Goal: Find specific page/section: Find specific page/section

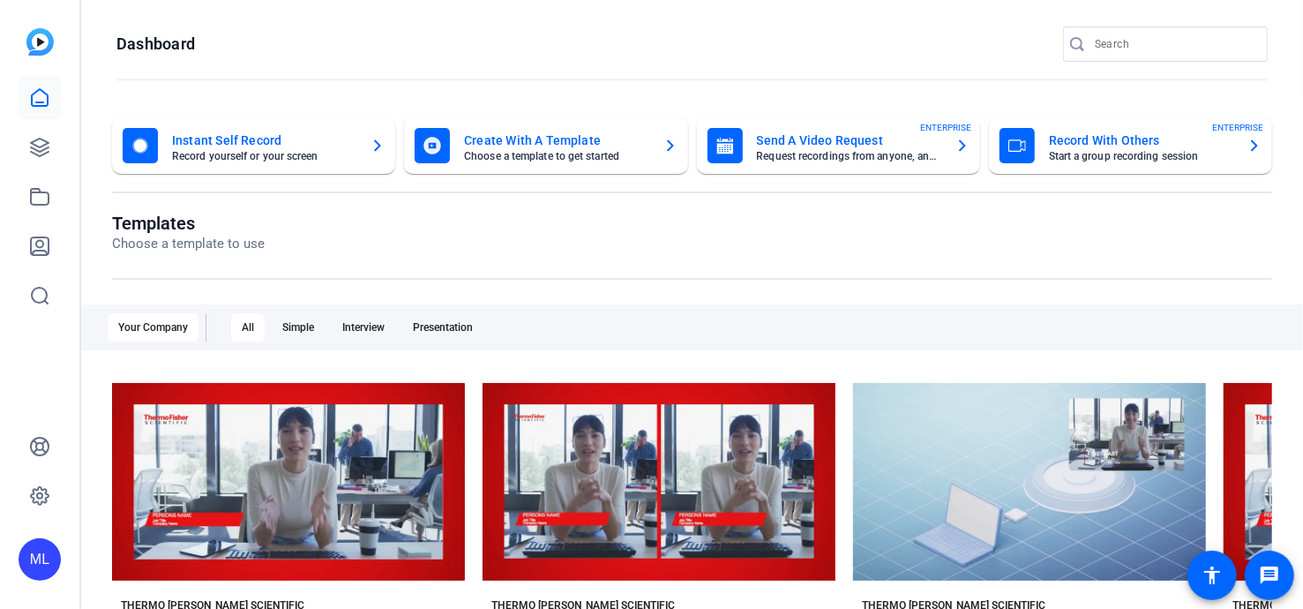
click at [40, 47] on img at bounding box center [39, 41] width 27 height 27
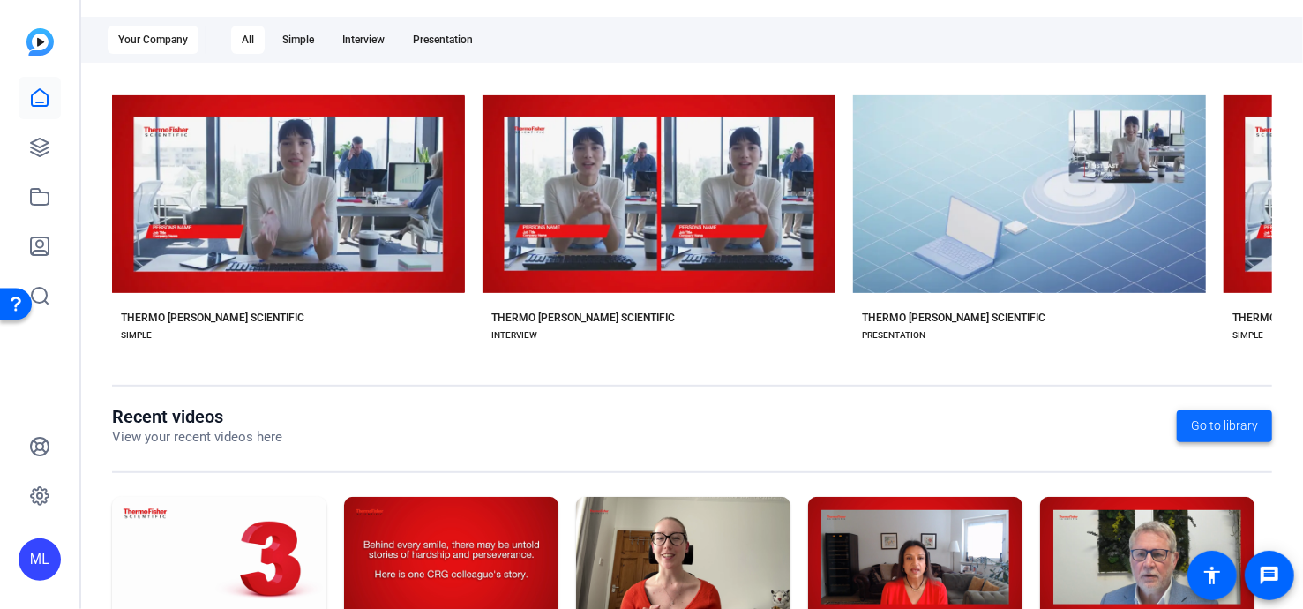
scroll to position [390, 0]
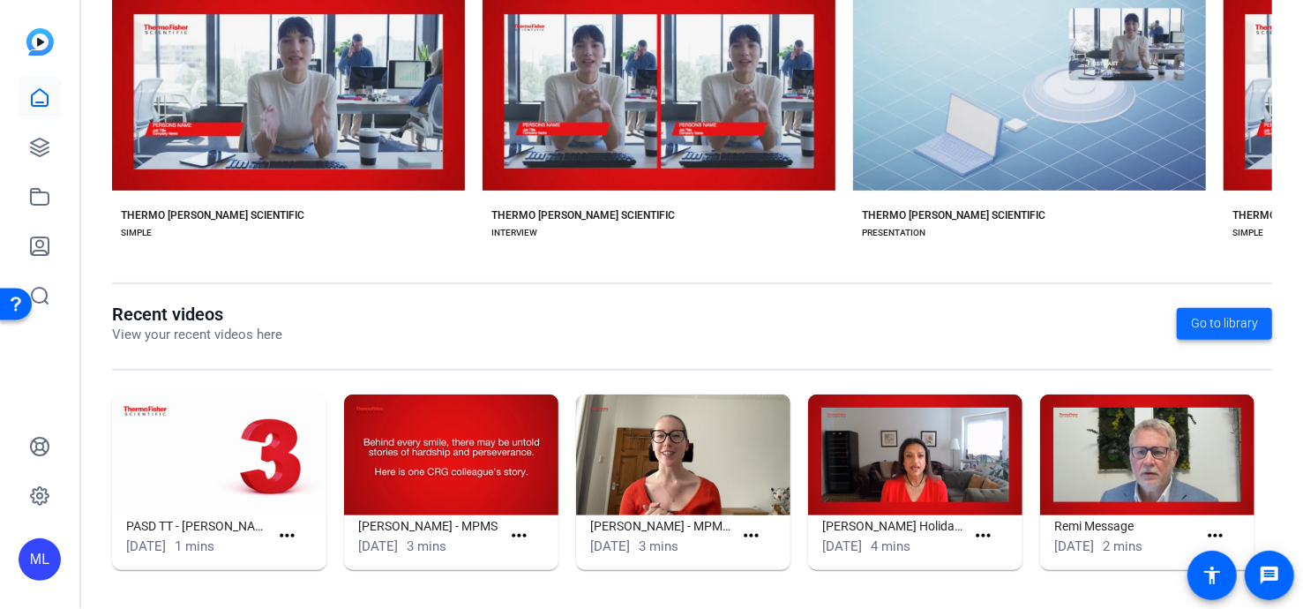
click at [1227, 322] on span "Go to library" at bounding box center [1224, 323] width 67 height 19
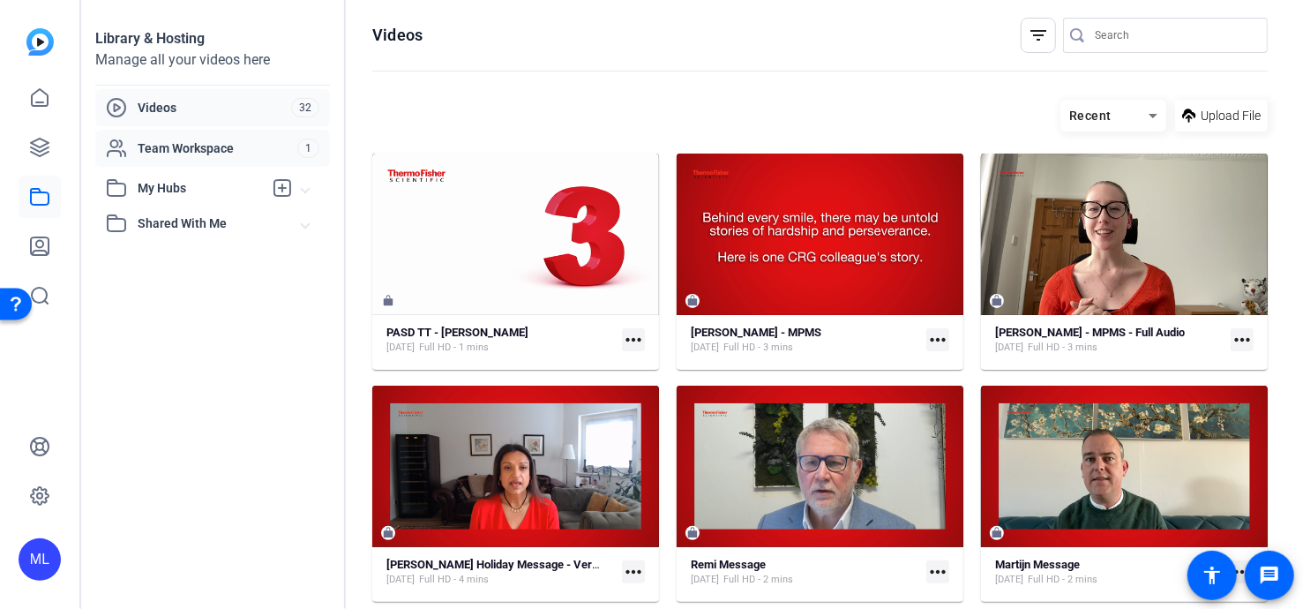
click at [184, 153] on span "Team Workspace" at bounding box center [218, 148] width 160 height 18
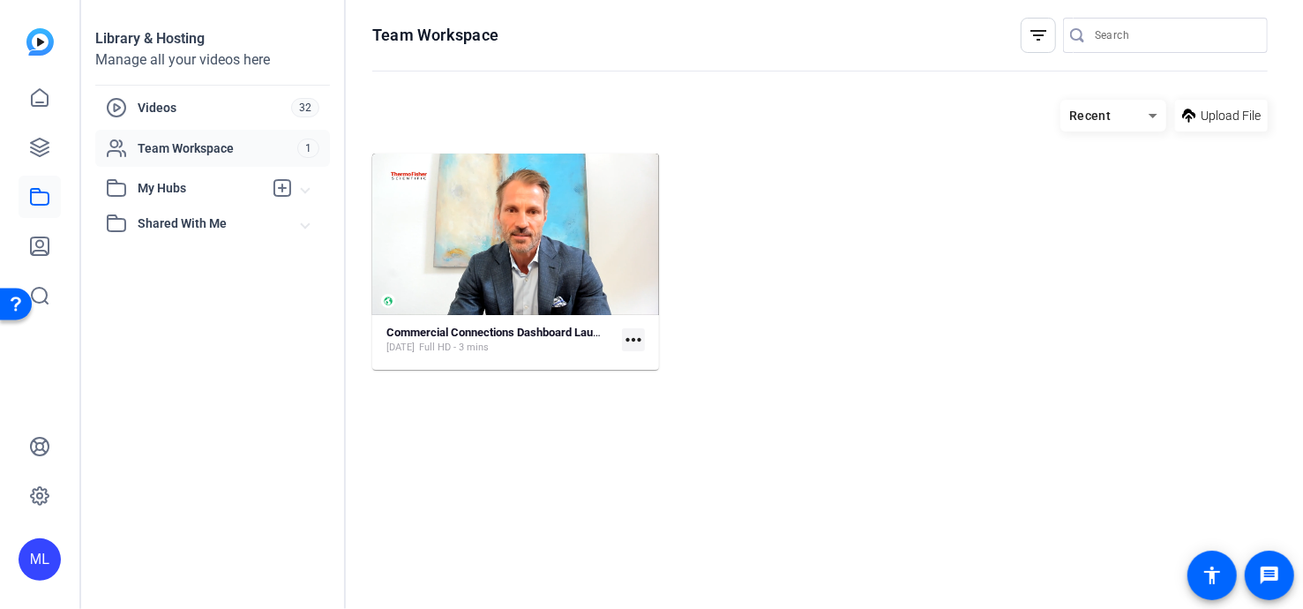
click at [1165, 23] on div at bounding box center [1174, 35] width 159 height 35
click at [1169, 28] on input "Search" at bounding box center [1174, 35] width 159 height 21
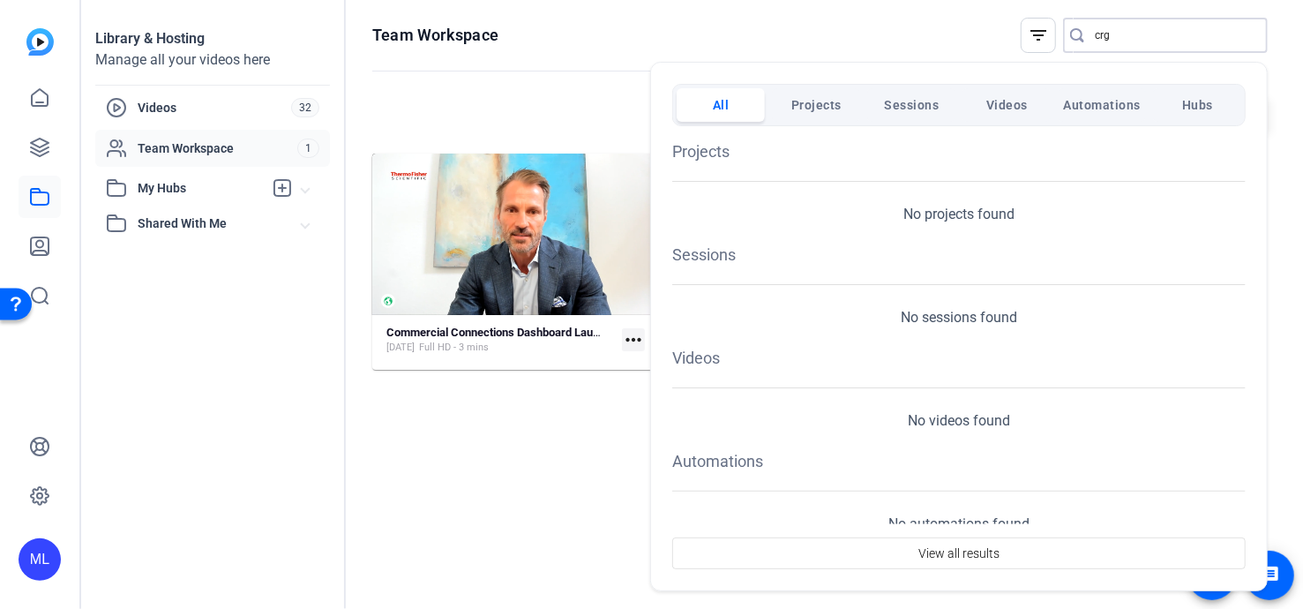
type input "crg"
click at [1187, 89] on span "Hubs" at bounding box center [1198, 105] width 31 height 32
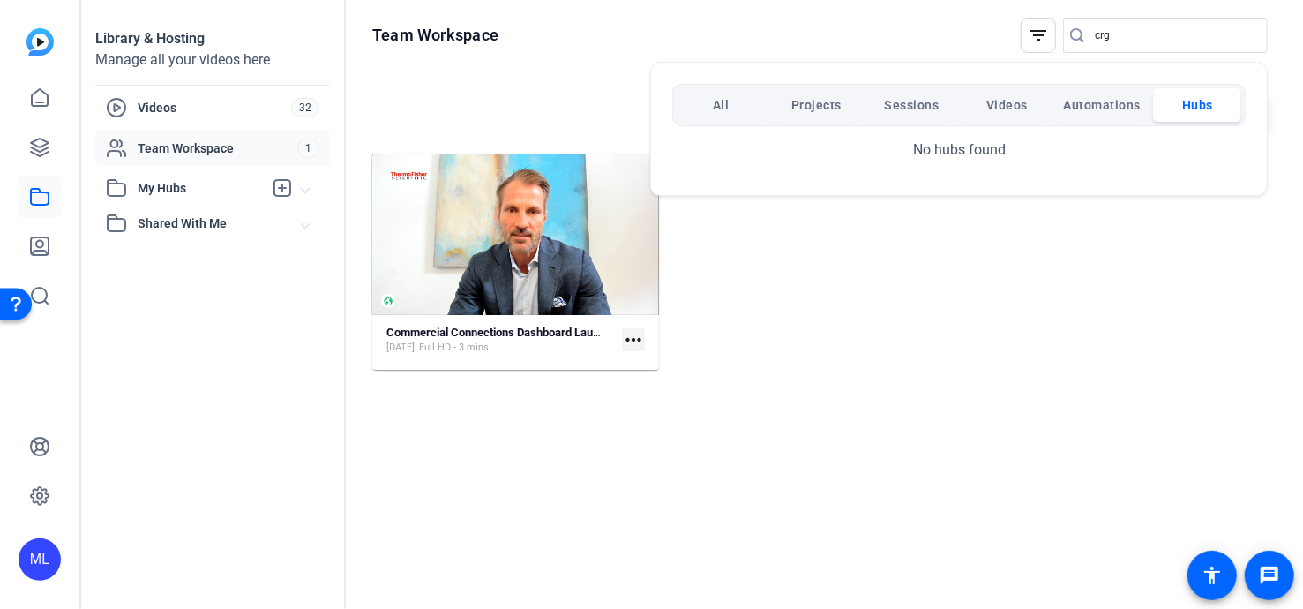
click at [39, 105] on div at bounding box center [651, 304] width 1303 height 609
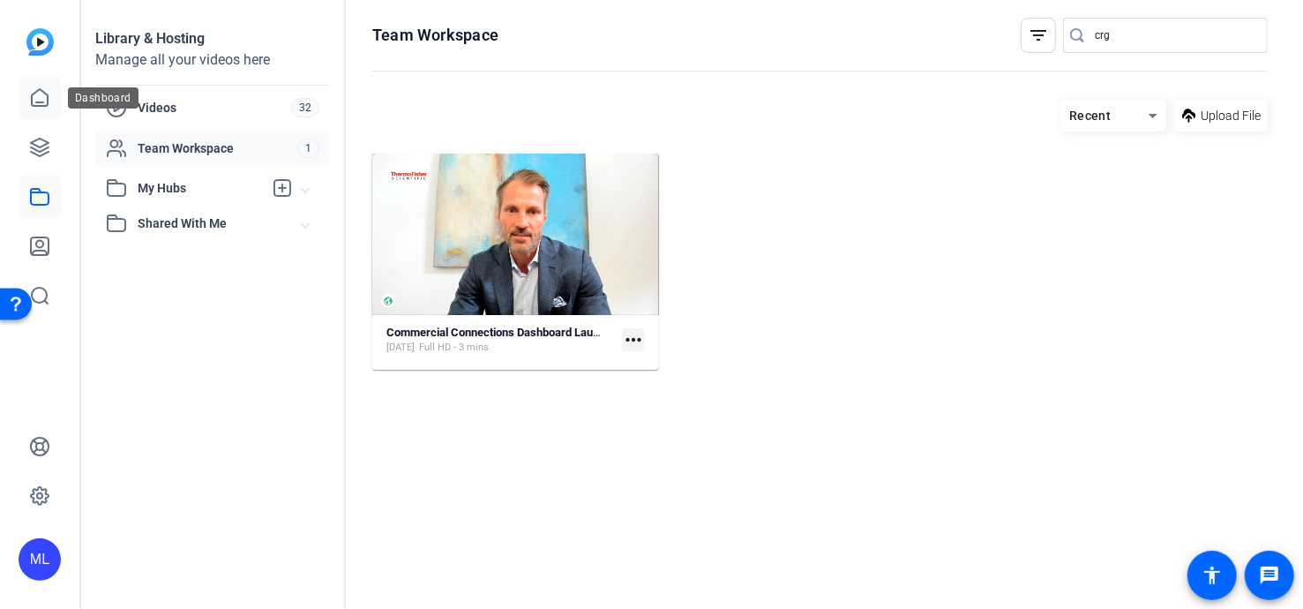
click at [39, 105] on icon at bounding box center [40, 97] width 16 height 17
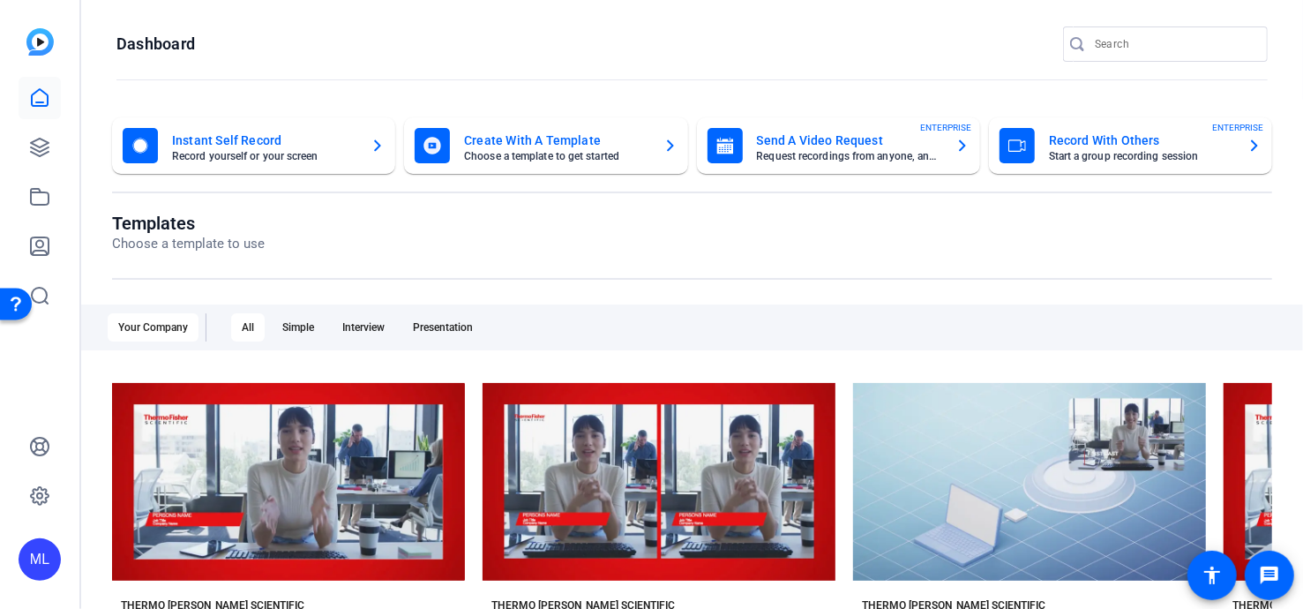
click at [1190, 36] on input "Search" at bounding box center [1174, 44] width 159 height 21
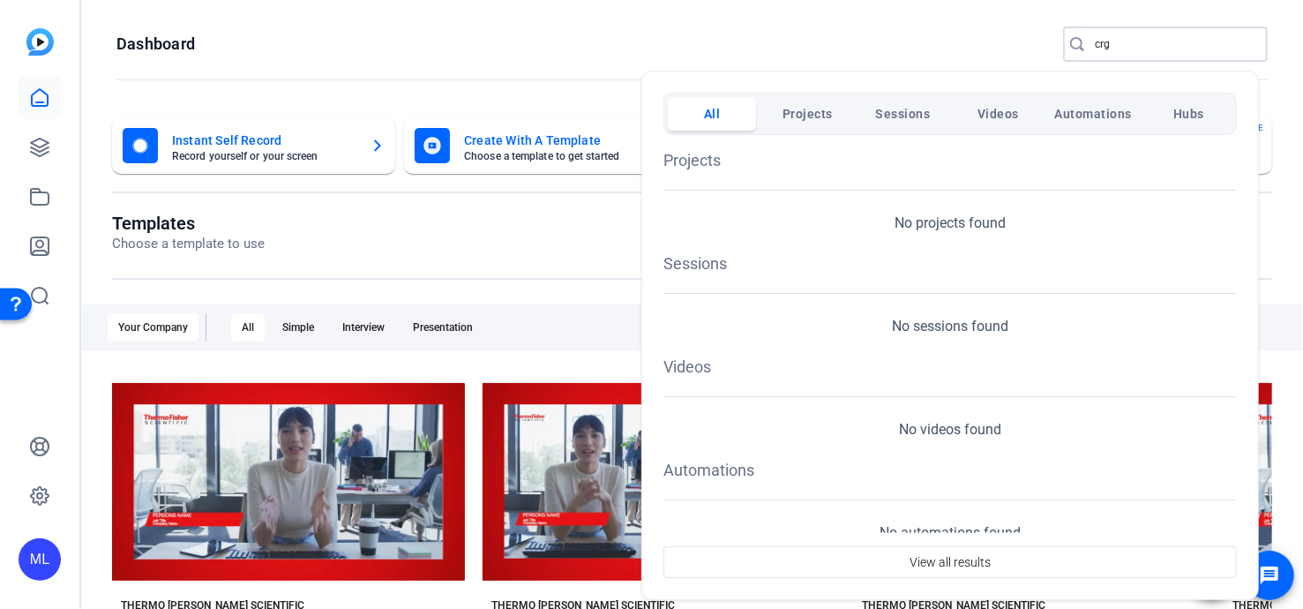
type input "crg"
click at [1193, 116] on span "Hubs" at bounding box center [1189, 114] width 31 height 32
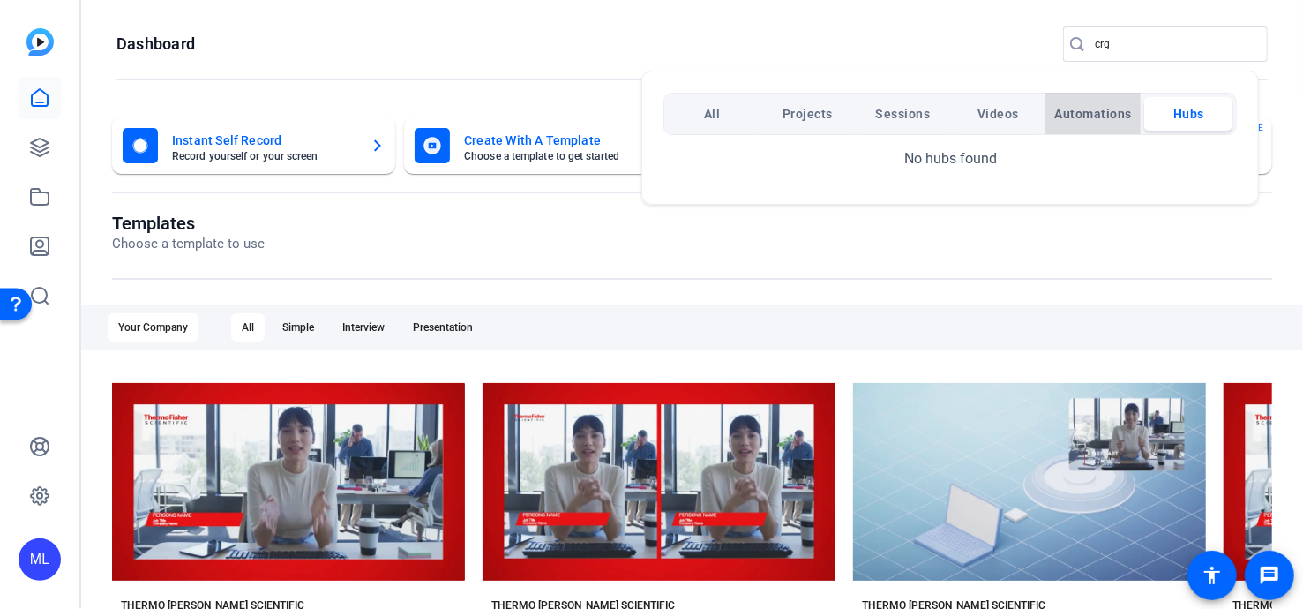
drag, startPoint x: 1119, startPoint y: 118, endPoint x: 1004, endPoint y: 118, distance: 114.7
click at [1115, 118] on span "Automations" at bounding box center [1094, 114] width 78 height 32
click at [884, 116] on span "Sessions" at bounding box center [902, 114] width 55 height 32
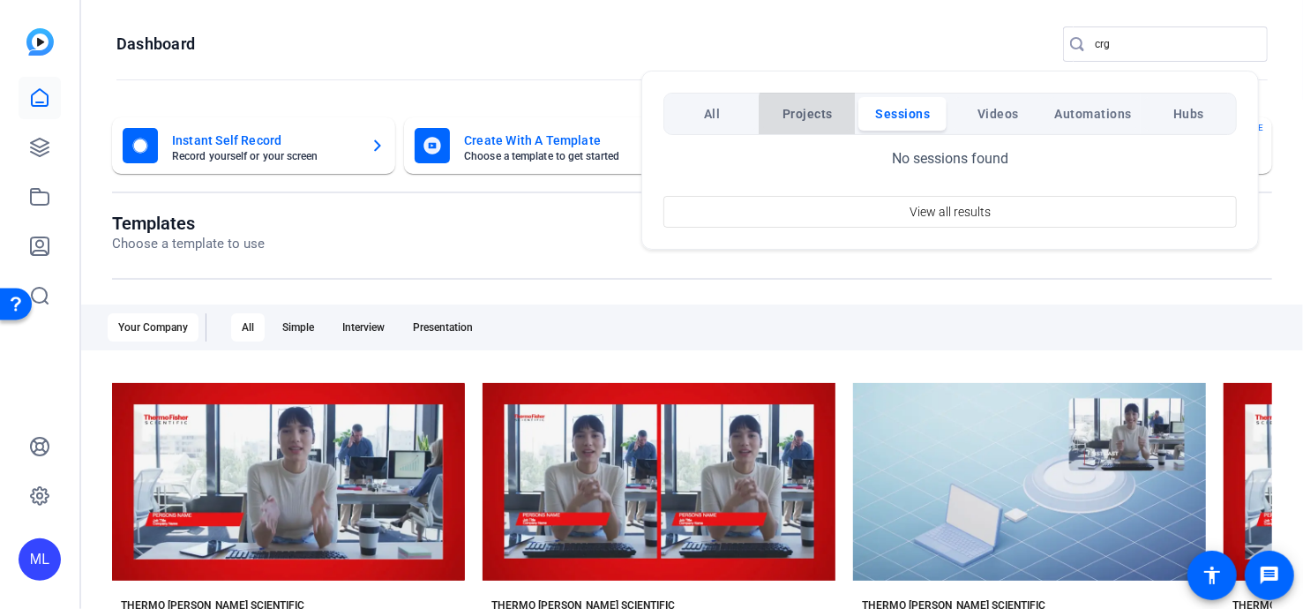
click at [817, 116] on span "Projects" at bounding box center [808, 114] width 50 height 32
click at [697, 116] on button "All" at bounding box center [712, 114] width 88 height 34
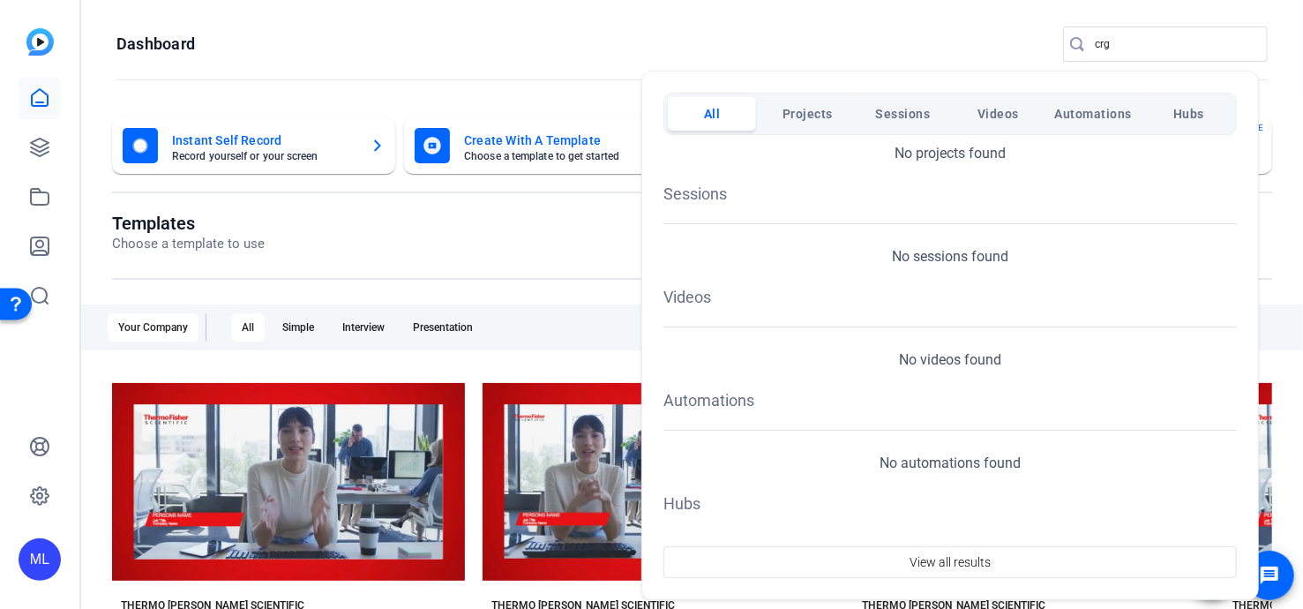
scroll to position [124, 0]
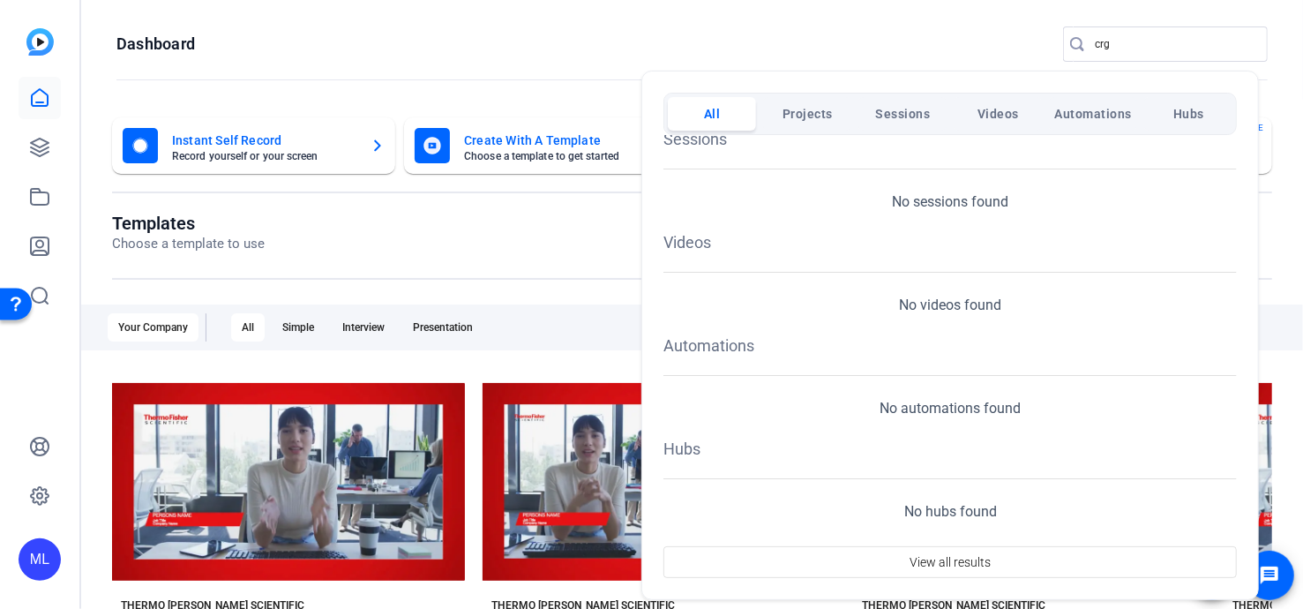
click at [442, 30] on div at bounding box center [651, 304] width 1303 height 609
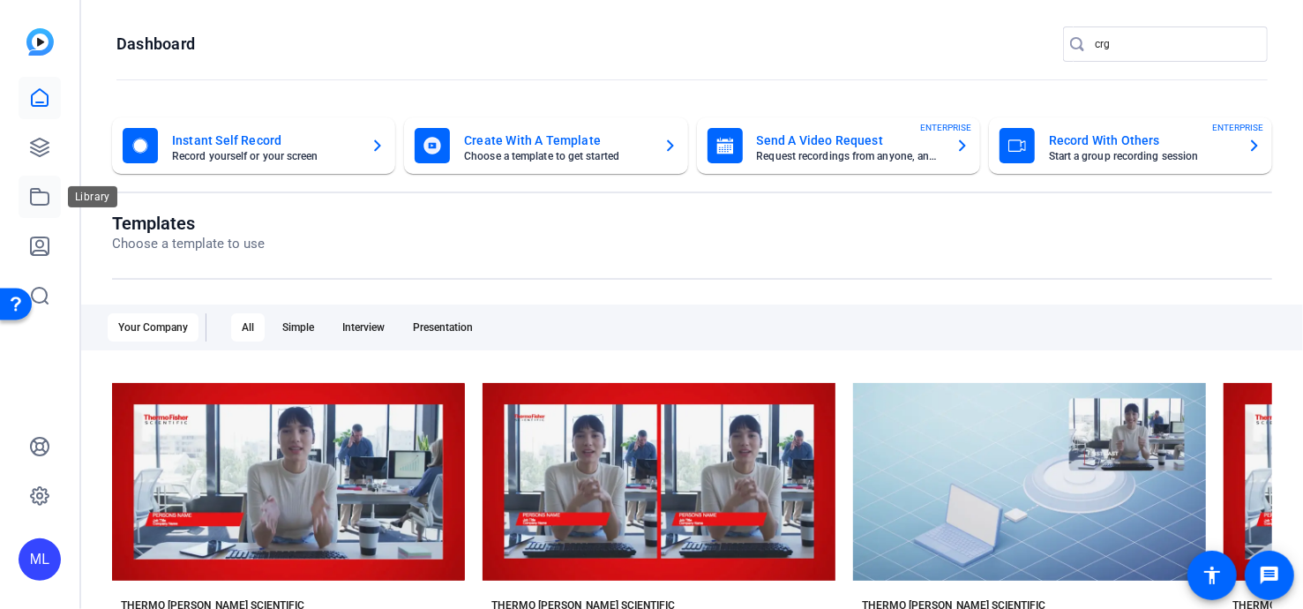
click at [33, 202] on icon at bounding box center [39, 196] width 21 height 21
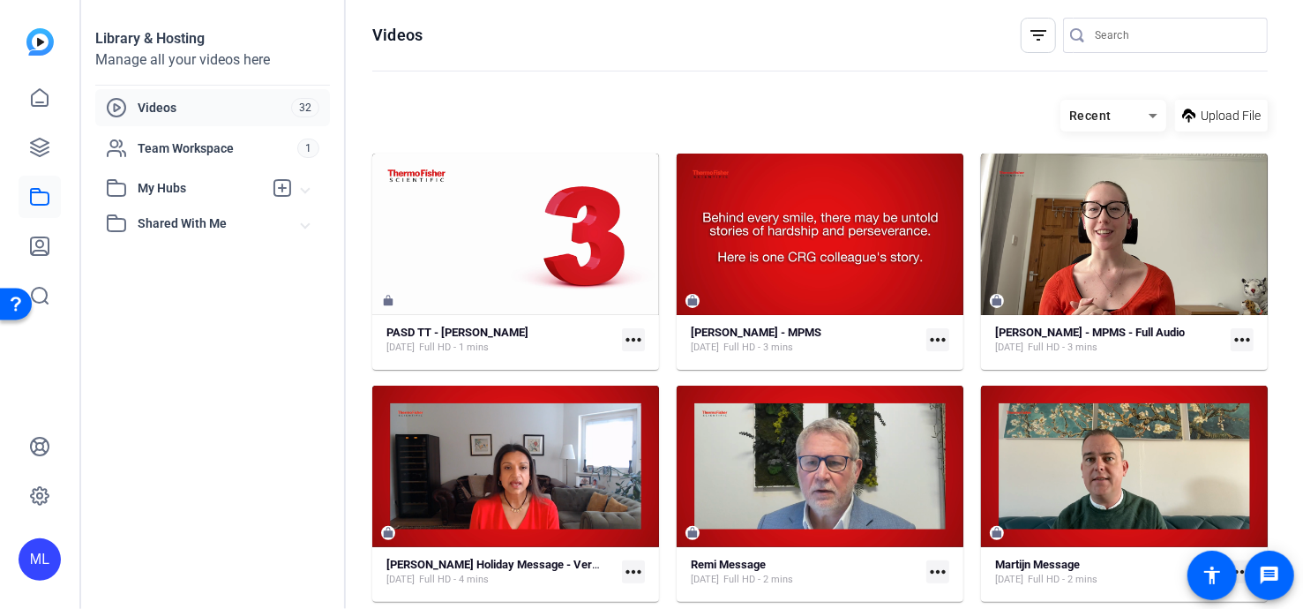
click at [247, 226] on span "Shared With Me" at bounding box center [220, 223] width 164 height 19
click at [207, 147] on span "Team Workspace" at bounding box center [218, 148] width 160 height 18
